Goal: Information Seeking & Learning: Check status

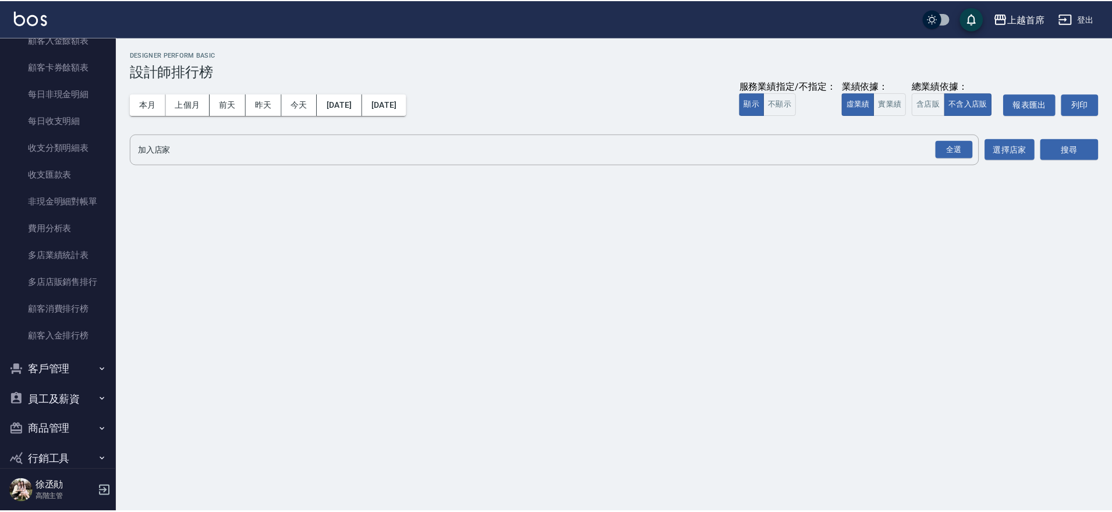
scroll to position [1262, 0]
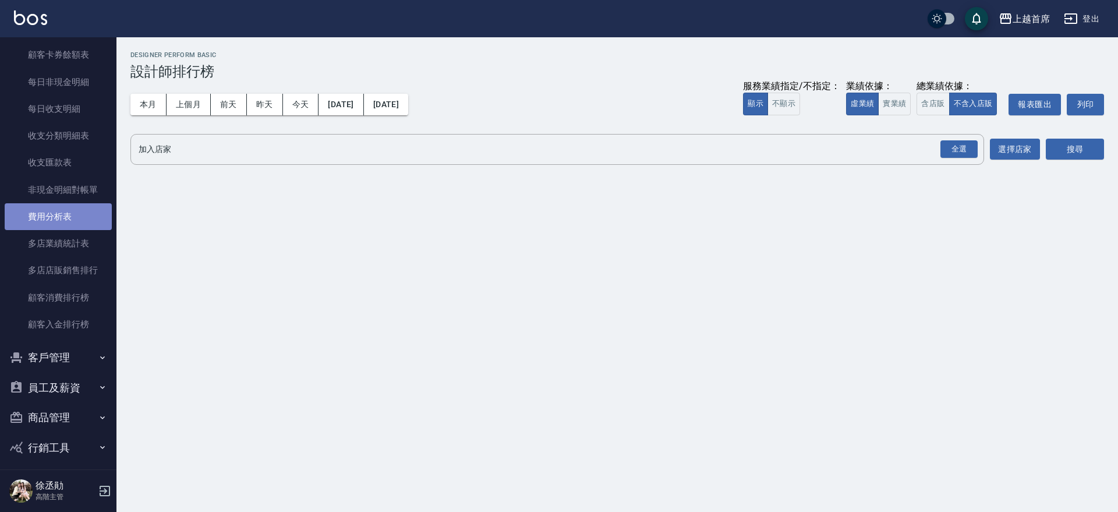
click at [82, 217] on link "費用分析表" at bounding box center [58, 216] width 107 height 27
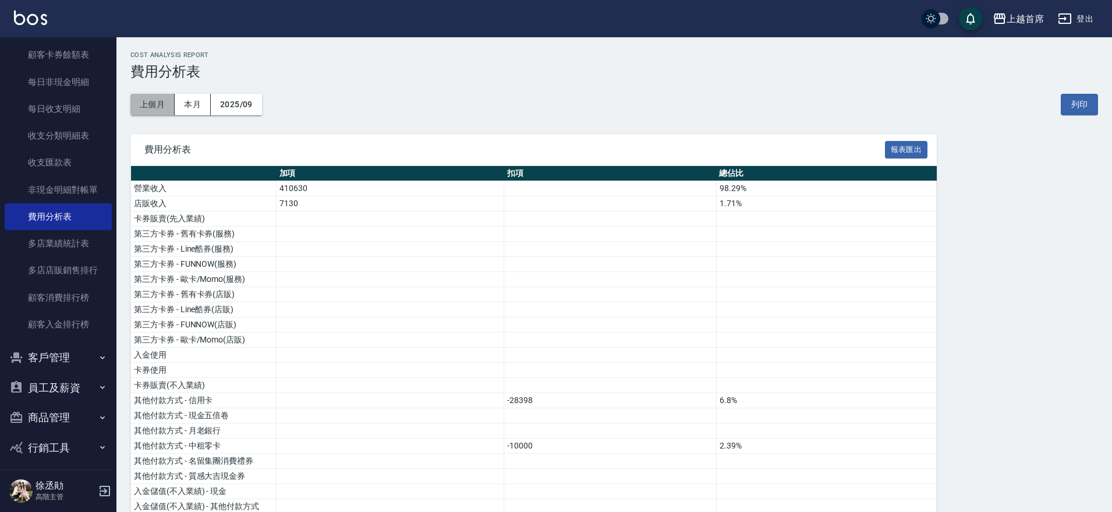
click at [153, 100] on button "上個月" at bounding box center [152, 105] width 44 height 22
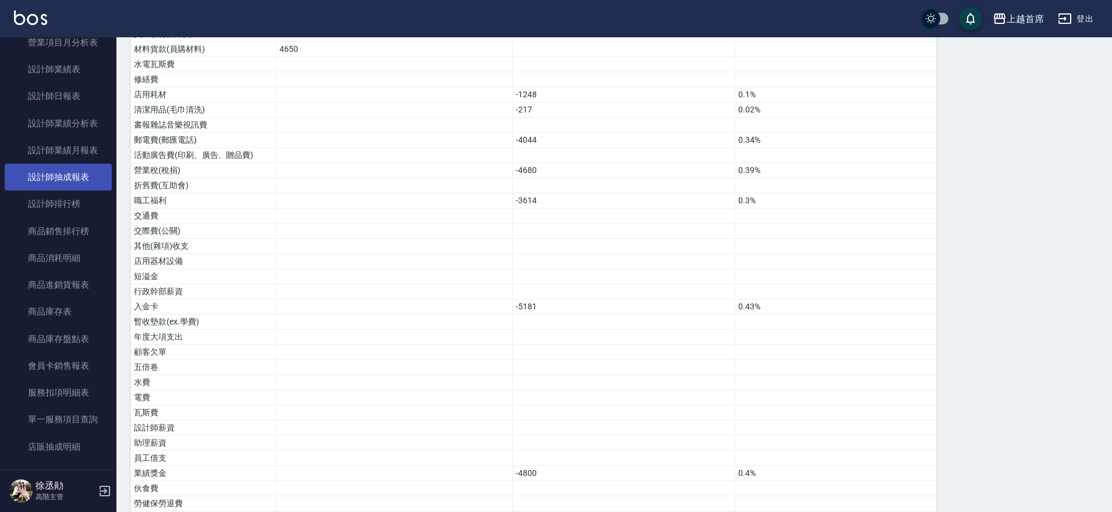
scroll to position [790, 0]
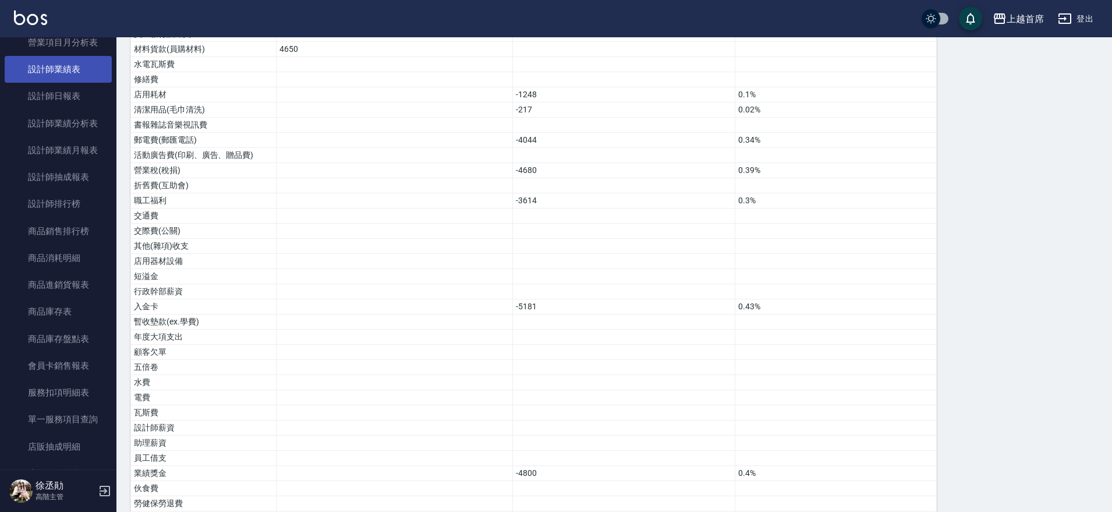
click at [82, 70] on link "設計師業績表" at bounding box center [58, 69] width 107 height 27
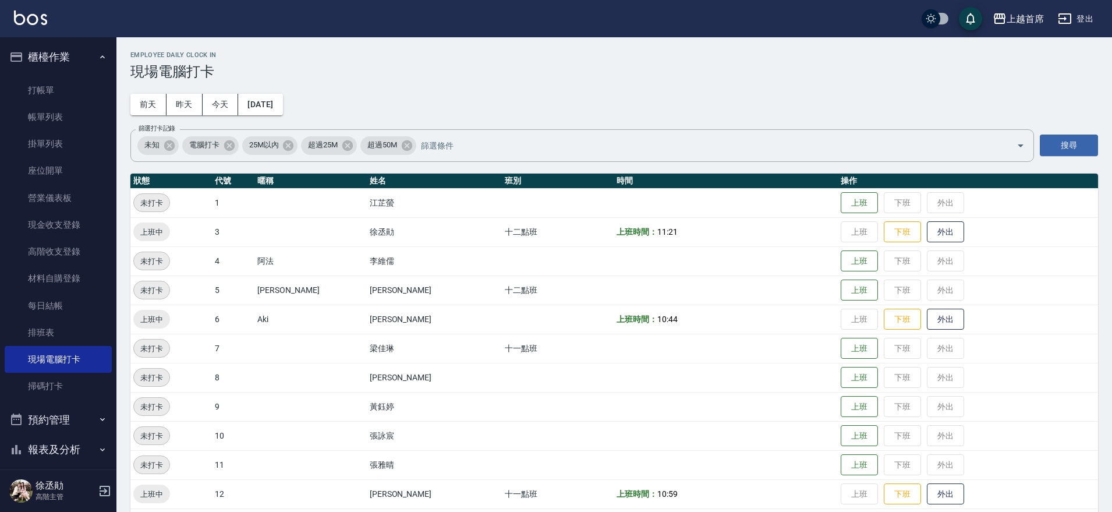
click at [75, 59] on button "櫃檯作業" at bounding box center [58, 57] width 107 height 30
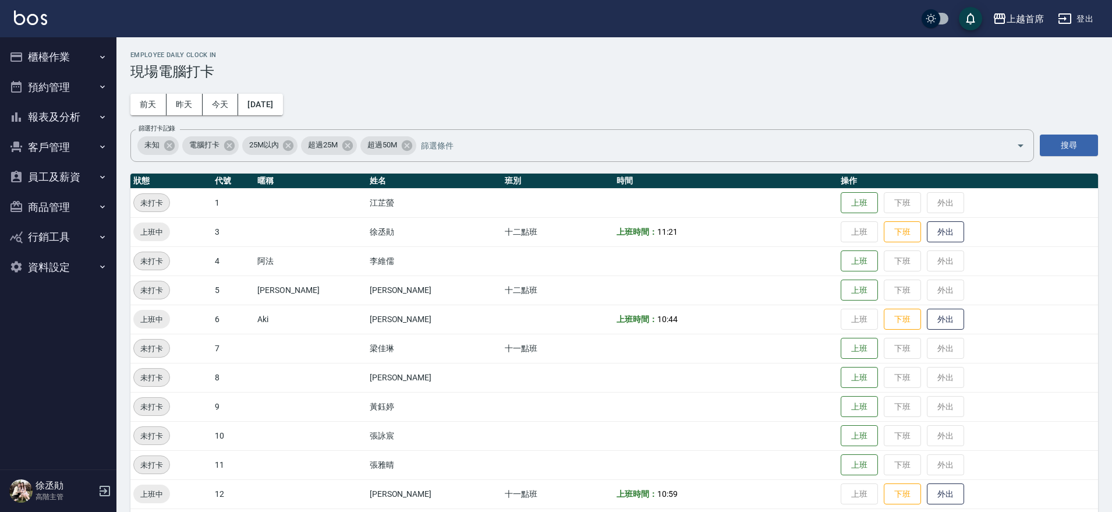
click at [52, 116] on button "報表及分析" at bounding box center [58, 117] width 107 height 30
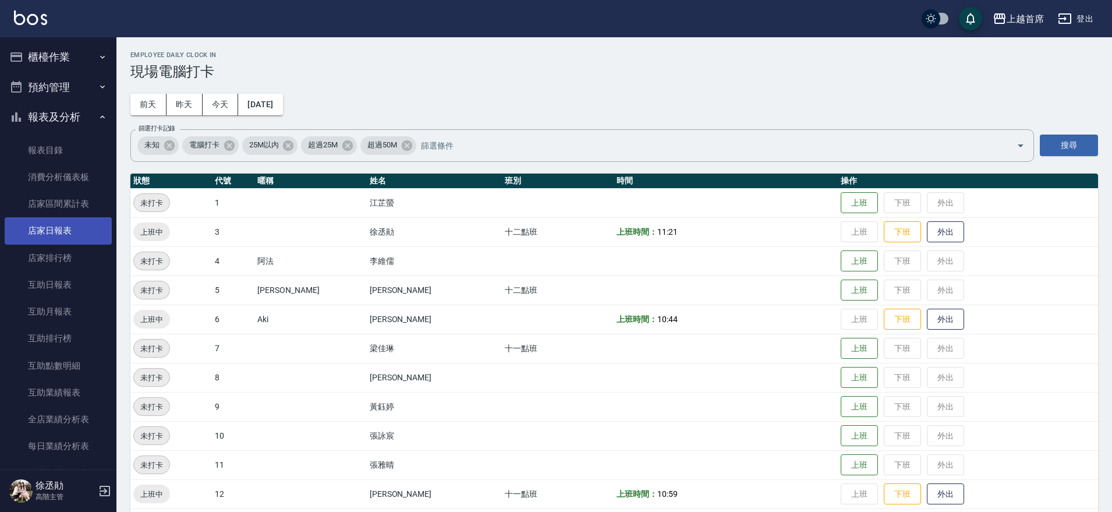
click at [51, 230] on link "店家日報表" at bounding box center [58, 230] width 107 height 27
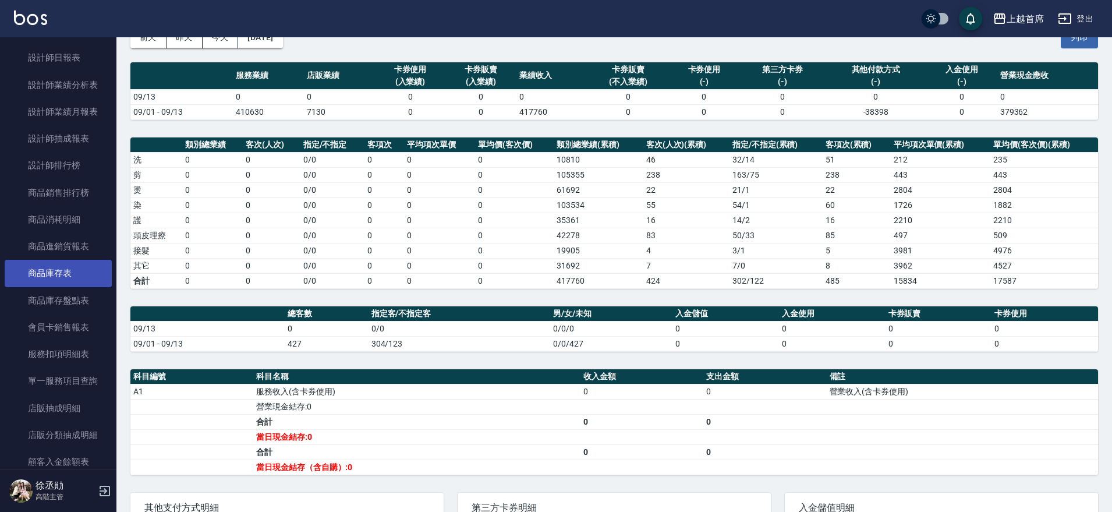
scroll to position [509, 0]
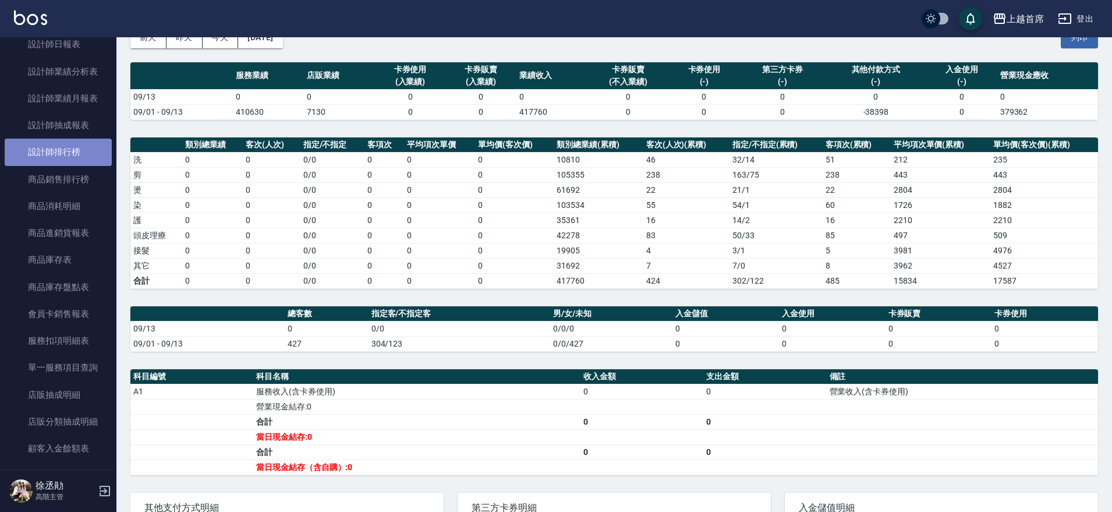
click at [74, 148] on link "設計師排行榜" at bounding box center [58, 152] width 107 height 27
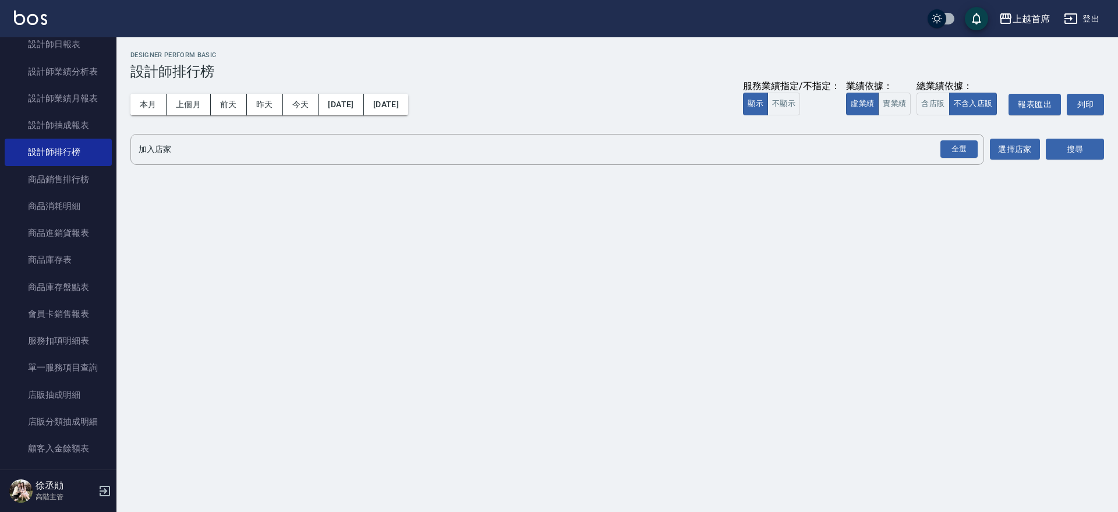
click at [146, 92] on div "本月 上個月 前天 昨天 今天 2025/09/01 2025/09/13 服務業績指定/不指定： 顯示 不顯示 業績依據： 虛業績 實業績 總業績依據： 含…" at bounding box center [616, 104] width 973 height 49
click at [147, 98] on button "本月" at bounding box center [148, 105] width 36 height 22
click at [895, 100] on button "實業績" at bounding box center [894, 104] width 33 height 23
click at [919, 102] on button "含店販" at bounding box center [932, 104] width 33 height 23
click at [966, 152] on div "全選" at bounding box center [958, 149] width 37 height 18
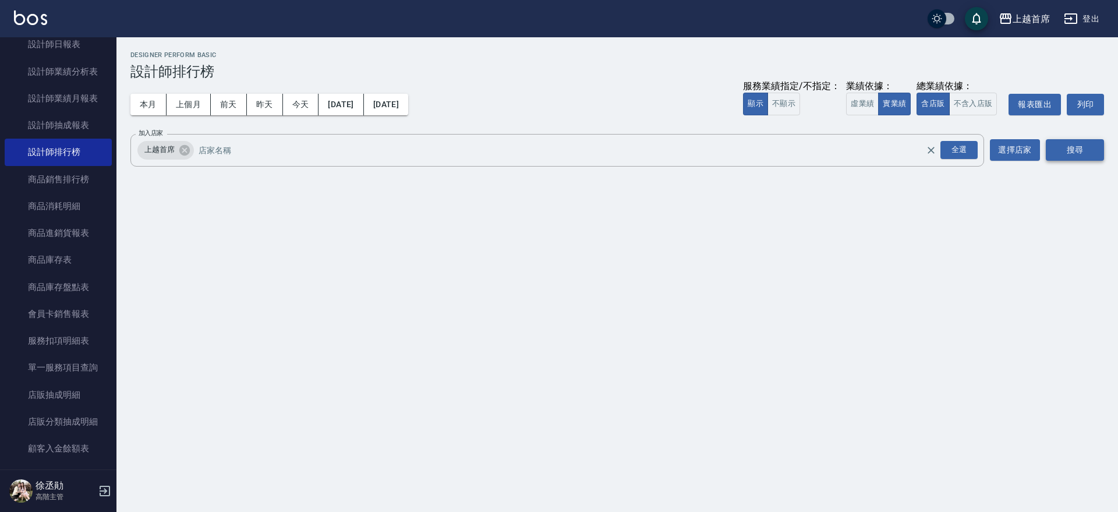
click at [1047, 148] on button "搜尋" at bounding box center [1075, 150] width 58 height 22
